Goal: Task Accomplishment & Management: Manage account settings

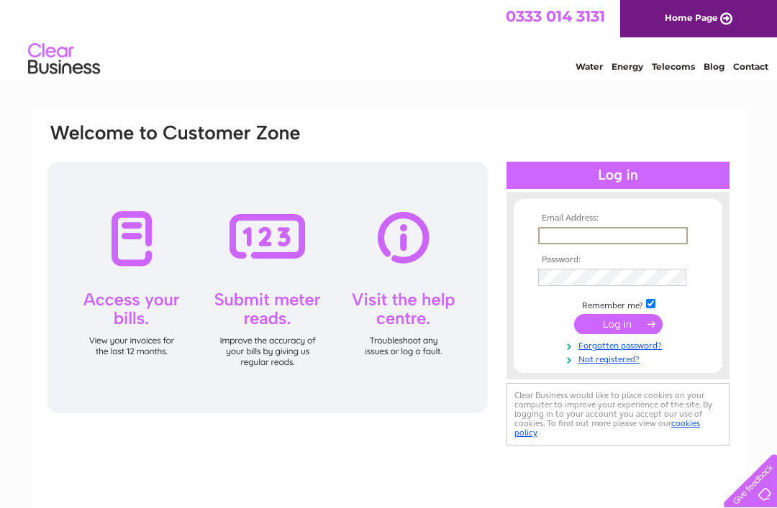
type input "[EMAIL_ADDRESS][DOMAIN_NAME]"
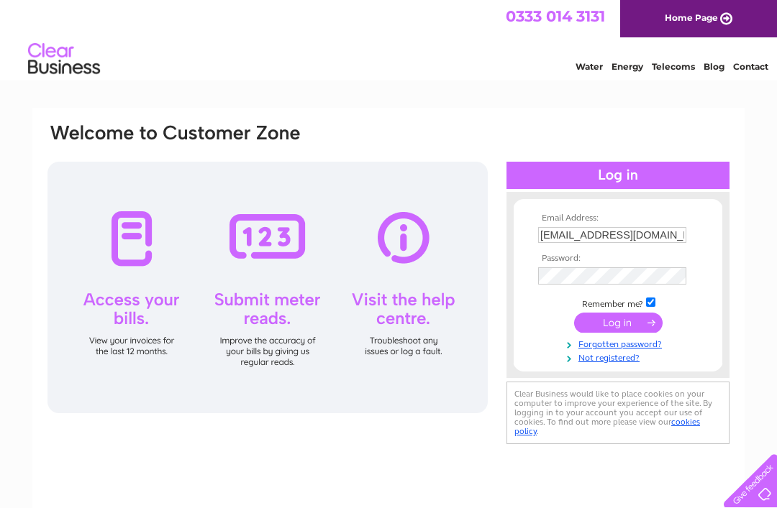
click at [618, 325] on input "submit" at bounding box center [618, 323] width 88 height 20
click at [633, 324] on input "submit" at bounding box center [618, 323] width 88 height 20
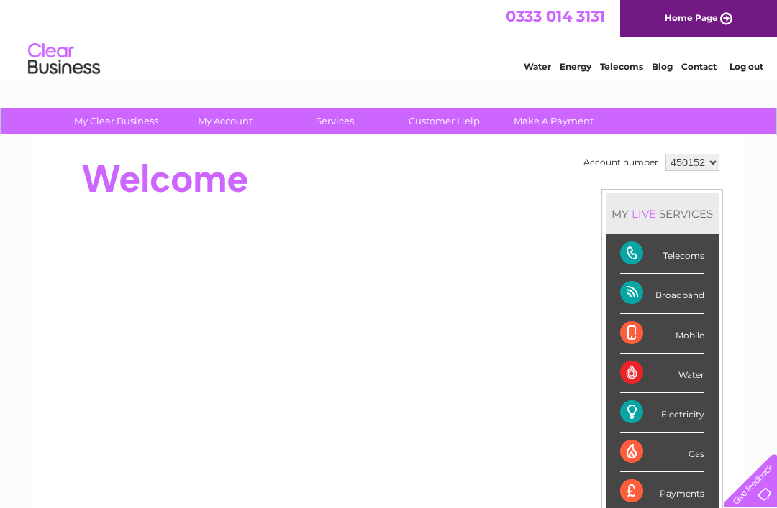
click at [462, 122] on link "Customer Help" at bounding box center [444, 121] width 119 height 27
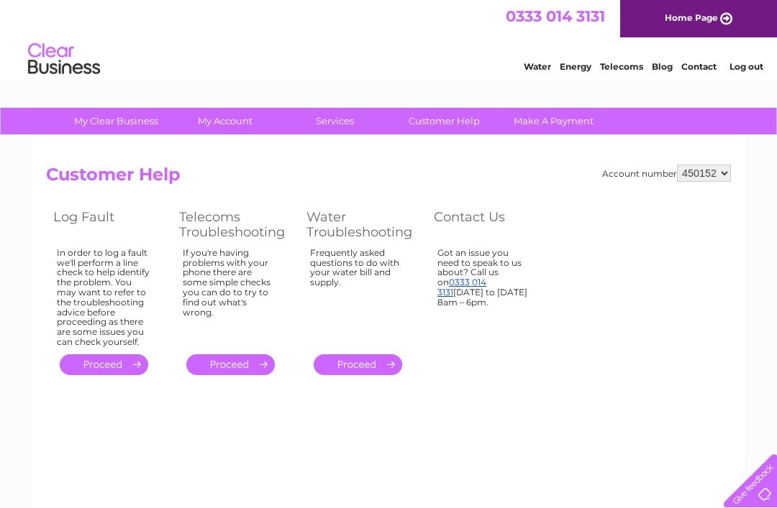
click at [712, 67] on link "Contact" at bounding box center [698, 66] width 35 height 11
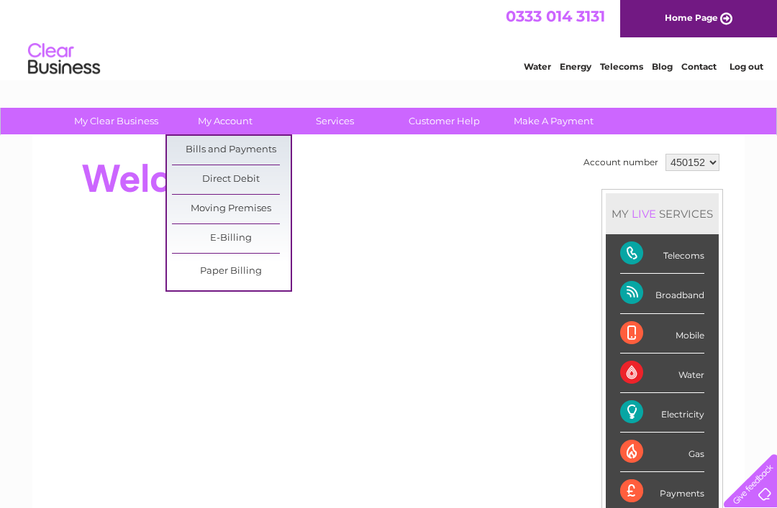
click at [206, 207] on link "Moving Premises" at bounding box center [231, 209] width 119 height 29
